Goal: Information Seeking & Learning: Learn about a topic

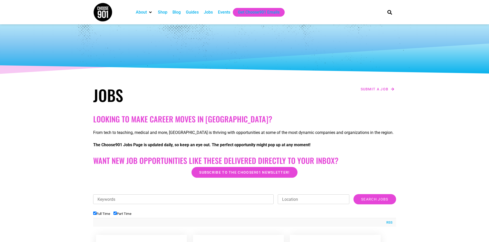
scroll to position [128, 0]
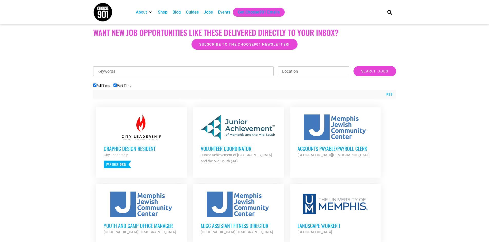
click at [135, 148] on h3 "Graphic Design Resident" at bounding box center [141, 148] width 75 height 7
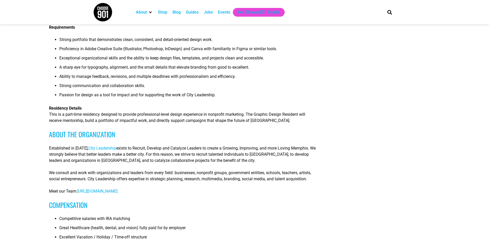
scroll to position [205, 0]
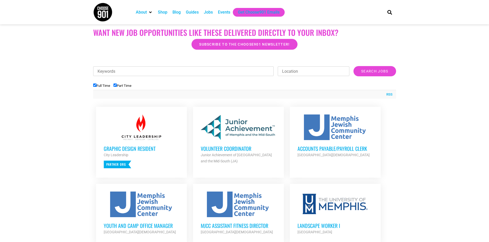
click at [235, 152] on div "Junior Achievement of [GEOGRAPHIC_DATA] and the Mid-South (JA)" at bounding box center [238, 158] width 75 height 12
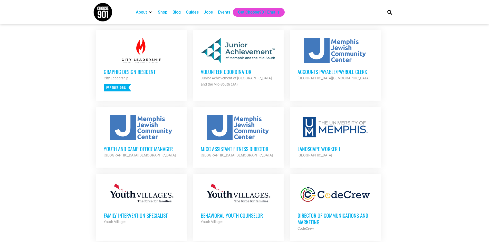
scroll to position [282, 0]
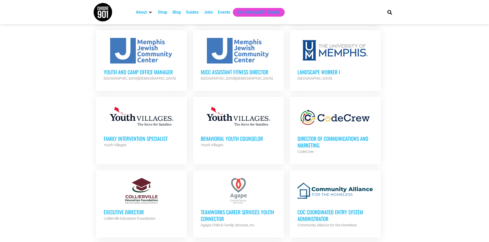
click at [239, 136] on h3 "Behavioral Youth Counselor" at bounding box center [238, 138] width 75 height 7
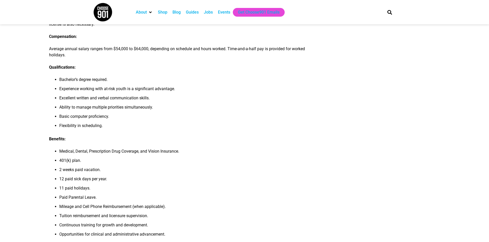
scroll to position [385, 0]
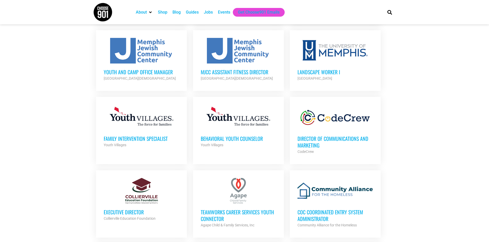
click at [134, 137] on h3 "Family Intervention Specialist" at bounding box center [141, 138] width 75 height 7
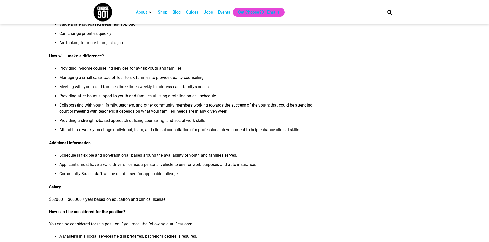
scroll to position [282, 0]
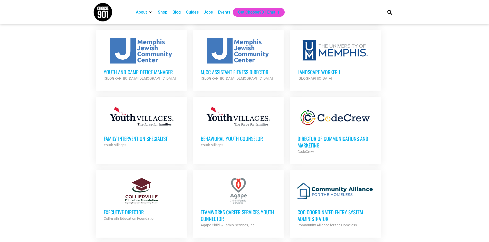
scroll to position [385, 0]
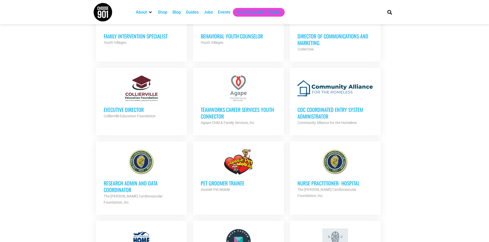
click at [304, 111] on h3 "CoC Coordinated Entry System Administrator" at bounding box center [334, 112] width 75 height 13
click at [113, 108] on h3 "Executive Director" at bounding box center [141, 109] width 75 height 7
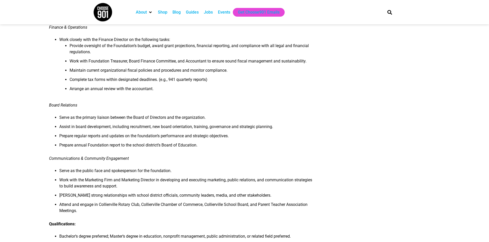
scroll to position [385, 0]
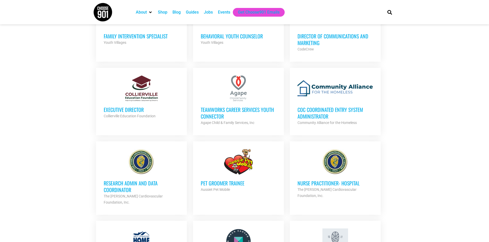
click at [120, 185] on h3 "Research Admin and Data Coordinator" at bounding box center [141, 186] width 75 height 13
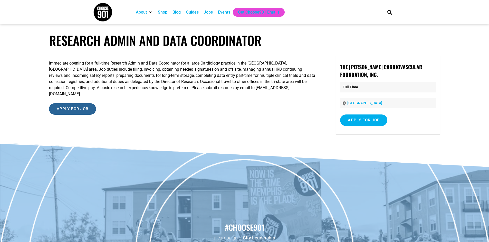
click at [82, 106] on input "Apply for job" at bounding box center [72, 109] width 47 height 12
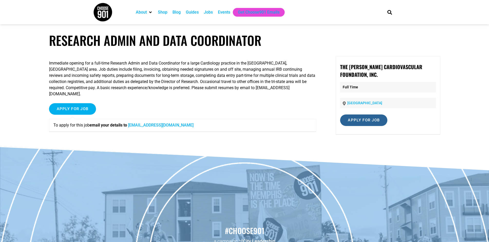
click at [350, 118] on input "Apply for job" at bounding box center [363, 121] width 47 height 12
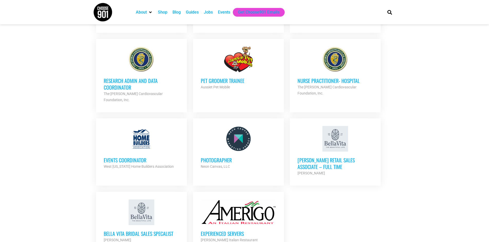
scroll to position [385, 0]
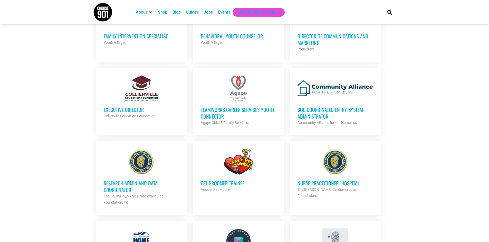
click at [210, 181] on h3 "Pet Groomer Trainee" at bounding box center [238, 183] width 75 height 7
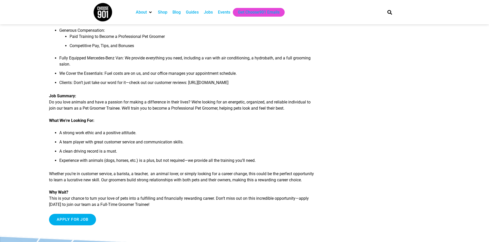
scroll to position [154, 0]
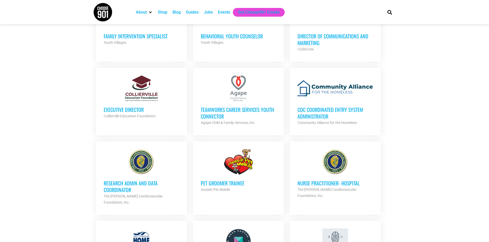
scroll to position [513, 0]
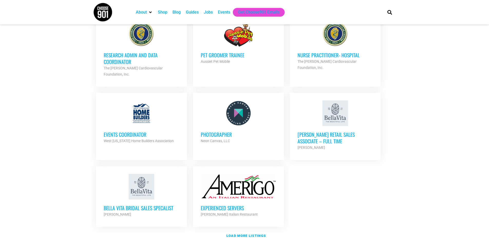
click at [113, 131] on h3 "Events Coordinator" at bounding box center [141, 134] width 75 height 7
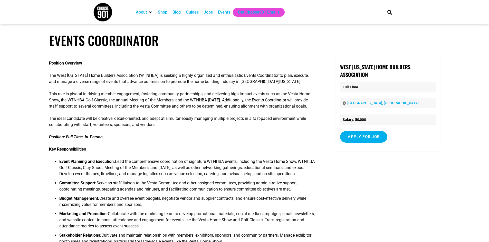
scroll to position [77, 0]
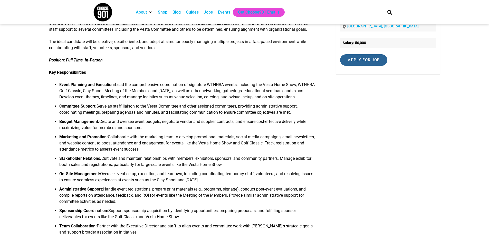
click at [347, 56] on input "Apply for job" at bounding box center [363, 60] width 47 height 12
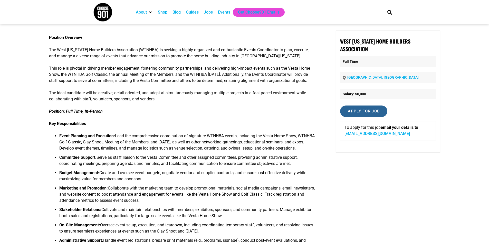
scroll to position [0, 0]
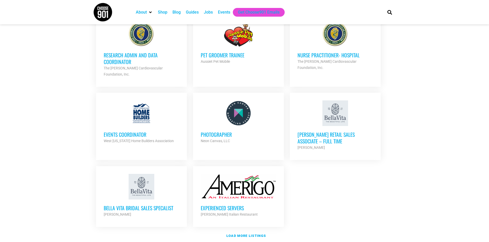
click at [137, 205] on h3 "Bella Vita Bridal Sales Specalist" at bounding box center [141, 208] width 75 height 7
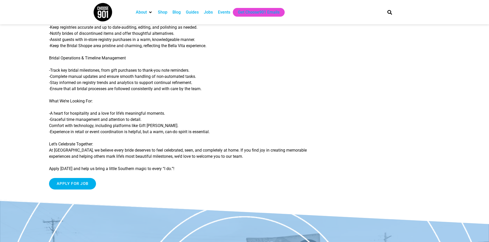
scroll to position [26, 0]
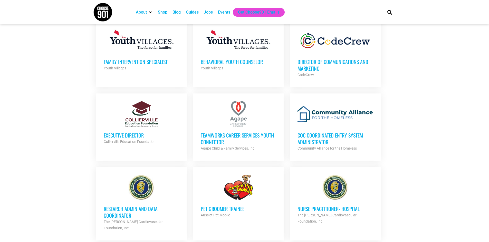
scroll to position [333, 0]
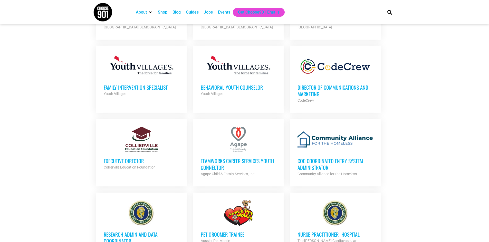
click at [330, 164] on h3 "CoC Coordinated Entry System Administrator" at bounding box center [334, 164] width 75 height 13
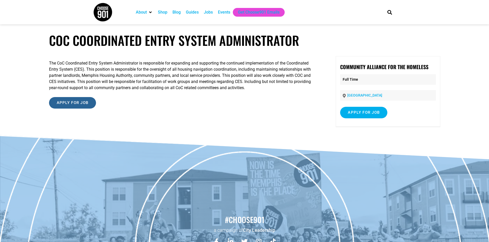
click at [63, 103] on input "Apply for job" at bounding box center [72, 103] width 47 height 12
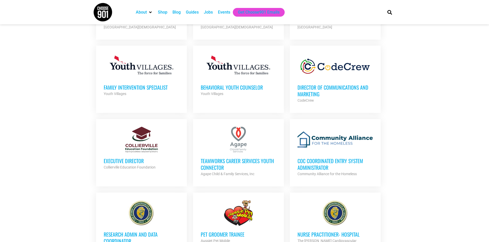
click at [316, 166] on h3 "CoC Coordinated Entry System Administrator" at bounding box center [334, 164] width 75 height 13
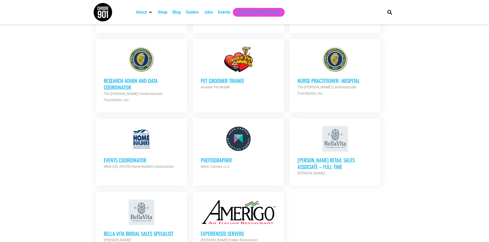
scroll to position [590, 0]
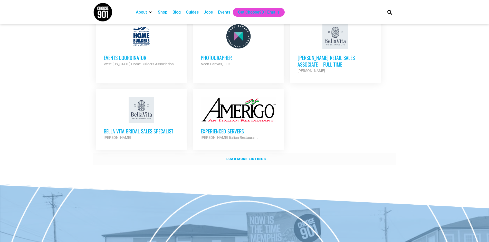
click at [254, 157] on strong "Load more listings" at bounding box center [245, 159] width 39 height 4
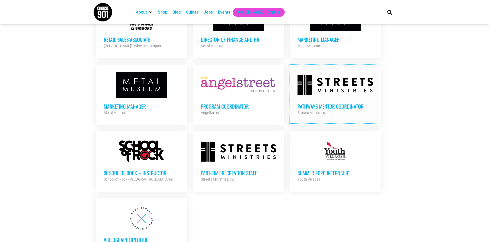
scroll to position [1026, 0]
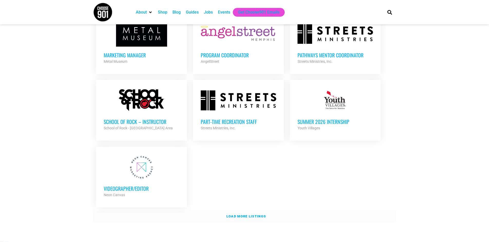
click at [247, 211] on link "Load more listings" at bounding box center [244, 217] width 303 height 12
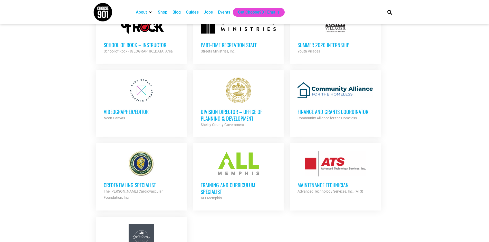
scroll to position [1154, 0]
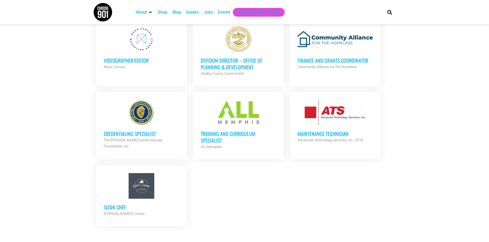
click at [207, 131] on h3 "Training and Curriculum Specialist" at bounding box center [238, 137] width 75 height 13
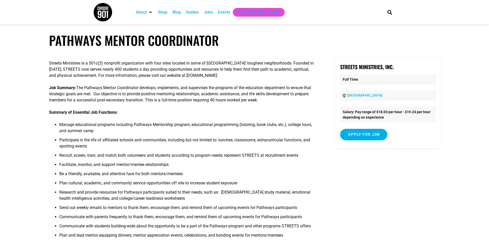
scroll to position [77, 0]
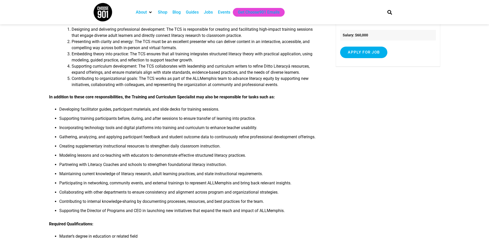
scroll to position [180, 0]
